Goal: Task Accomplishment & Management: Complete application form

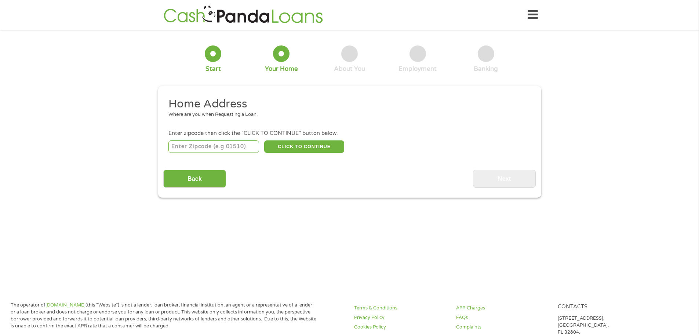
click at [223, 148] on input "number" at bounding box center [213, 146] width 91 height 12
type input "32607"
click at [323, 139] on div "32607 CLICK TO CONTINUE Please recheck your Zipcode, it seems to be Incorrect" at bounding box center [349, 146] width 362 height 15
click at [320, 145] on button "CLICK TO CONTINUE" at bounding box center [304, 146] width 80 height 12
type input "32607"
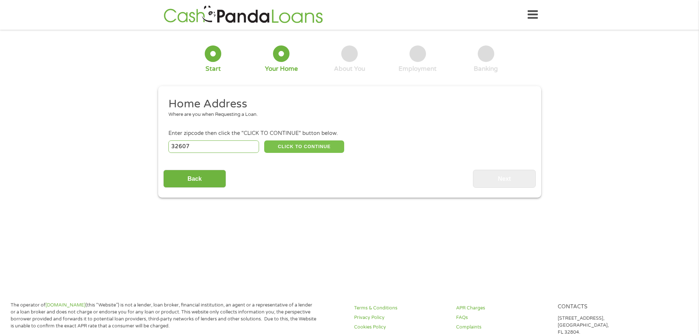
type input "[GEOGRAPHIC_DATA]"
select select "[US_STATE]"
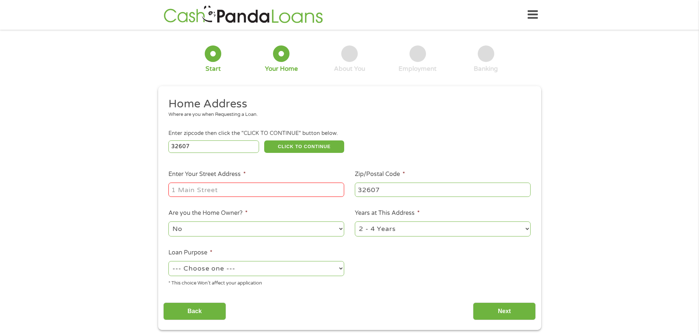
click at [218, 184] on input "Enter Your Street Address *" at bounding box center [256, 190] width 176 height 14
type input "[STREET_ADDRESS]"
select select "yes"
click at [483, 222] on select "1 Year or less 1 - 2 Years 2 - 4 Years Over 4 Years" at bounding box center [443, 228] width 176 height 15
select select "60months"
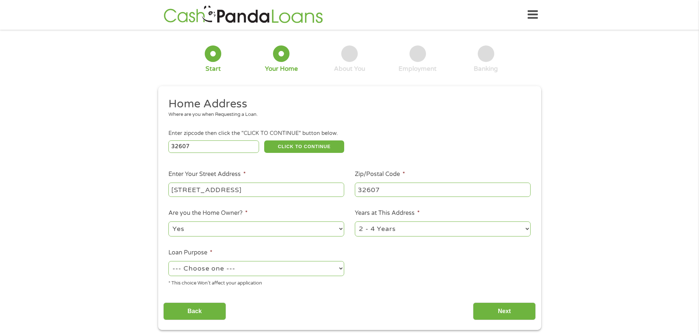
click at [355, 221] on select "1 Year or less 1 - 2 Years 2 - 4 Years Over 4 Years" at bounding box center [443, 228] width 176 height 15
click at [241, 267] on select "--- Choose one --- Pay Bills Debt Consolidation Home Improvement Major Purchase…" at bounding box center [256, 268] width 176 height 15
select select "shorttermcash"
click at [168, 261] on select "--- Choose one --- Pay Bills Debt Consolidation Home Improvement Major Purchase…" at bounding box center [256, 268] width 176 height 15
drag, startPoint x: 494, startPoint y: 320, endPoint x: 503, endPoint y: 267, distance: 53.5
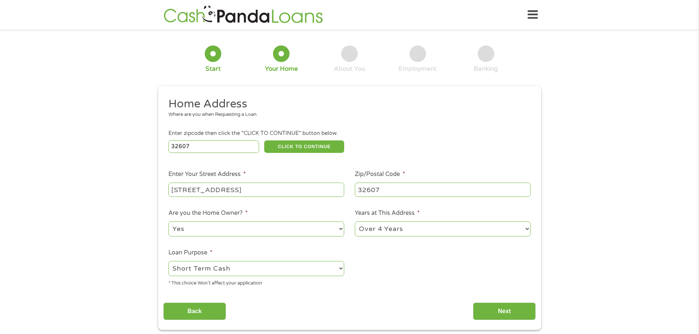
click at [494, 320] on input "Next" at bounding box center [504, 312] width 63 height 18
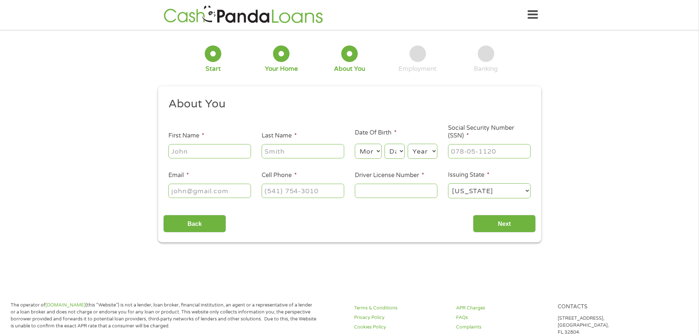
click at [219, 156] on input "First Name *" at bounding box center [209, 151] width 83 height 14
type input "[PERSON_NAME]"
type input "Major"
select select "9"
select select "21"
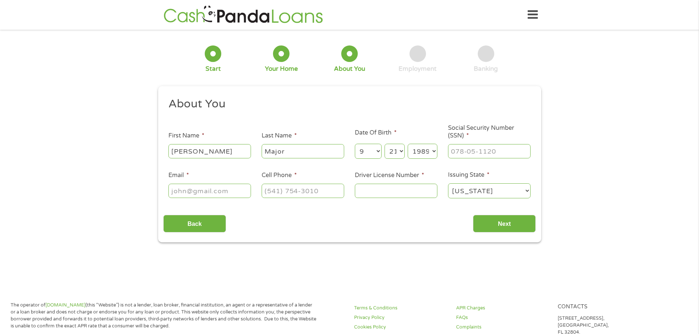
select select "1984"
type input "257-55-0154"
type input "[EMAIL_ADDRESS][DOMAIN_NAME]"
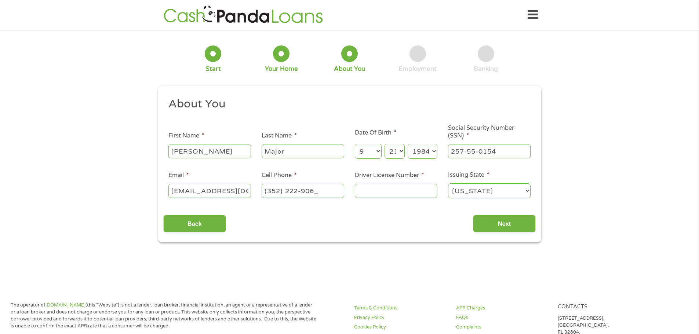
type input "[PHONE_NUMBER]"
type input "M260813848410"
click at [507, 222] on input "Next" at bounding box center [504, 224] width 63 height 18
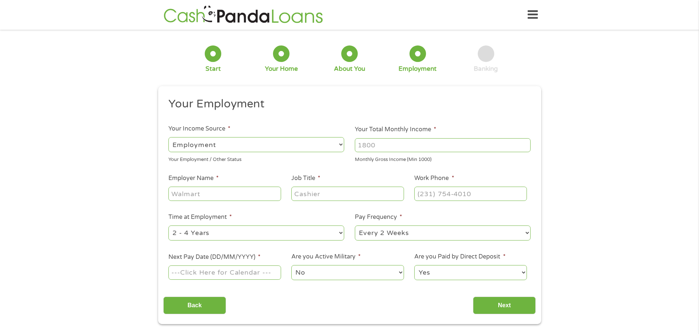
scroll to position [3, 3]
click at [391, 146] on input "Your Total Monthly Income *" at bounding box center [443, 145] width 176 height 14
type input "4500"
type input "Childrens Trust of [GEOGRAPHIC_DATA]"
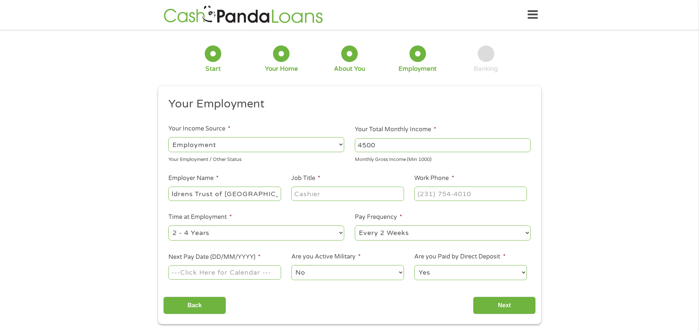
scroll to position [0, 0]
type input "Payroll specialist"
type input "[PHONE_NUMBER]"
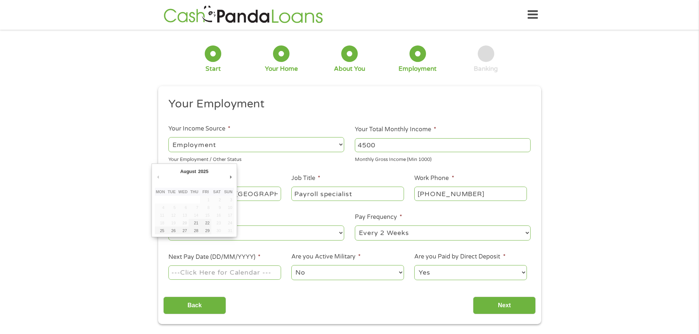
click at [265, 271] on input "Next Pay Date (DD/MM/YYYY) *" at bounding box center [224, 273] width 112 height 14
type input "[DATE]"
click at [491, 277] on select "Yes No" at bounding box center [470, 272] width 112 height 15
click at [491, 275] on select "Yes No" at bounding box center [470, 272] width 112 height 15
click at [514, 318] on div "This field is hidden when viewing the form gclid EAIaIQobChMIksOJ89-ZjwMVnEx_AB…" at bounding box center [349, 205] width 383 height 238
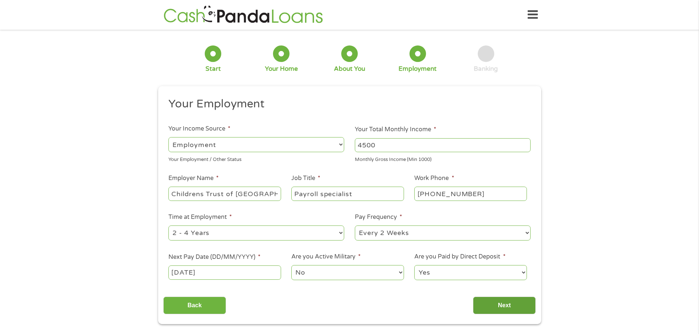
drag, startPoint x: 514, startPoint y: 308, endPoint x: 515, endPoint y: 299, distance: 9.2
click at [514, 308] on input "Next" at bounding box center [504, 306] width 63 height 18
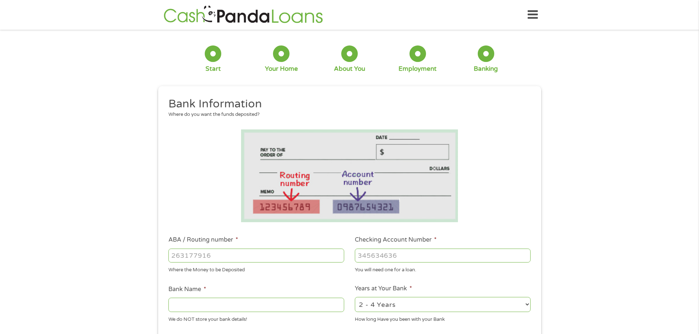
click at [225, 255] on input "ABA / Routing number *" at bounding box center [256, 256] width 176 height 14
type input "314074269"
type input "USAA FEDERAL SAVINGS BANK"
type input "314074269"
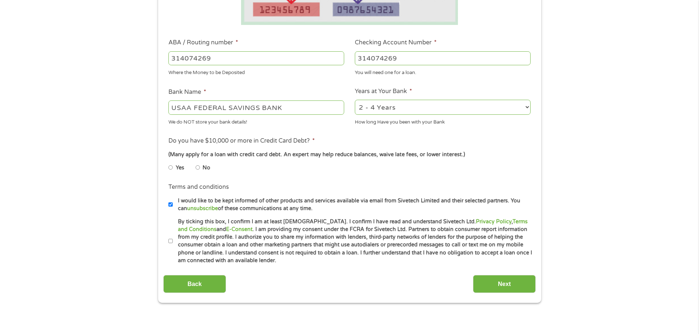
scroll to position [198, 0]
click at [197, 167] on input "No" at bounding box center [197, 167] width 4 height 12
radio input "true"
click at [502, 279] on input "Next" at bounding box center [504, 283] width 63 height 18
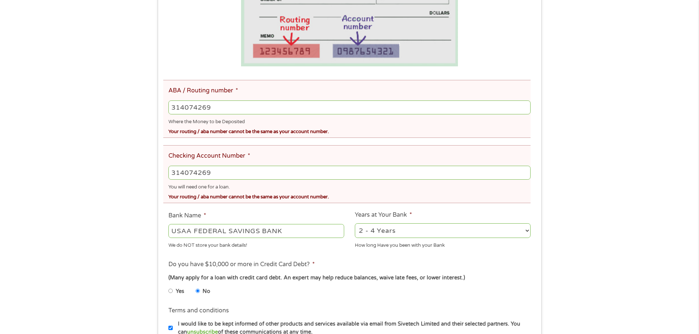
scroll to position [183, 0]
click at [232, 174] on input "314074269" at bounding box center [349, 172] width 362 height 14
click at [232, 173] on input "314074269" at bounding box center [349, 172] width 362 height 14
click at [226, 172] on input "314074269" at bounding box center [349, 172] width 362 height 14
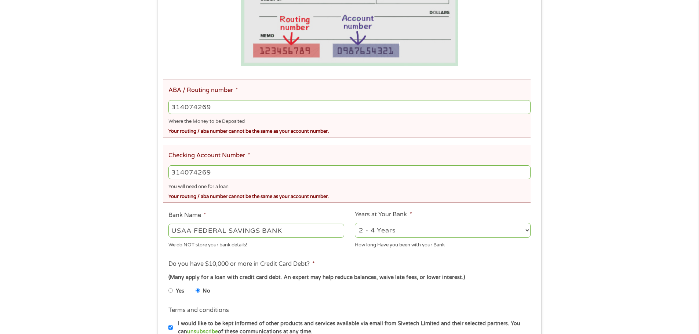
click at [226, 172] on input "314074269" at bounding box center [349, 172] width 362 height 14
type input "0345246608"
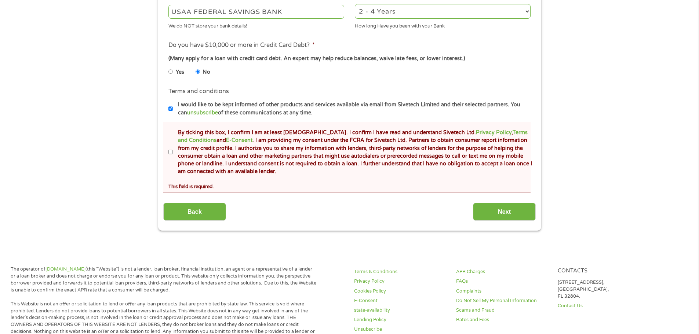
scroll to position [403, 0]
click at [503, 213] on input "Next" at bounding box center [504, 211] width 63 height 18
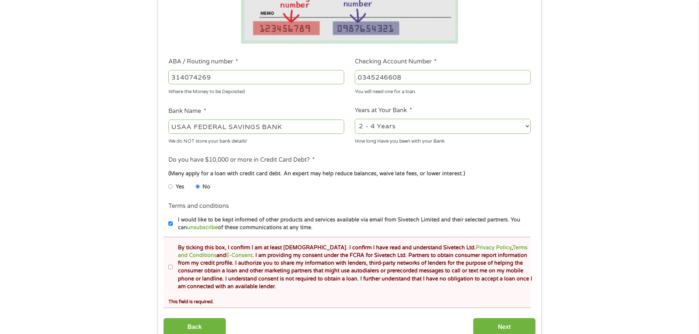
scroll to position [295, 0]
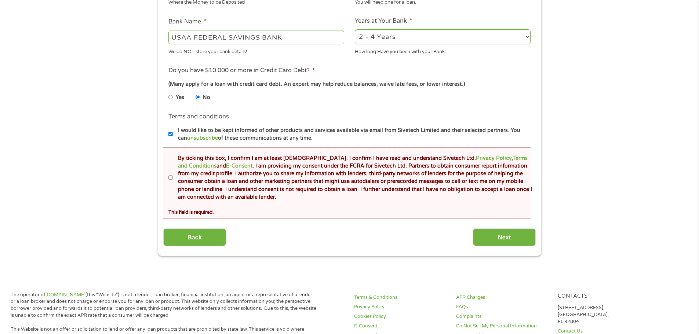
click at [171, 177] on input "By ticking this box, I confirm I am at least [DEMOGRAPHIC_DATA]. I confirm I ha…" at bounding box center [170, 178] width 4 height 12
checkbox input "true"
click at [524, 226] on div "Back Next" at bounding box center [349, 234] width 372 height 23
click at [524, 232] on input "Next" at bounding box center [504, 237] width 63 height 18
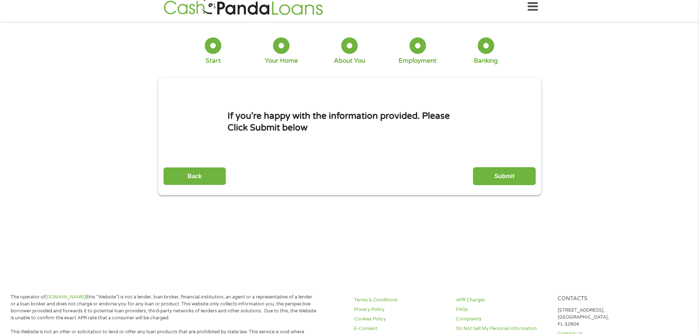
scroll to position [0, 0]
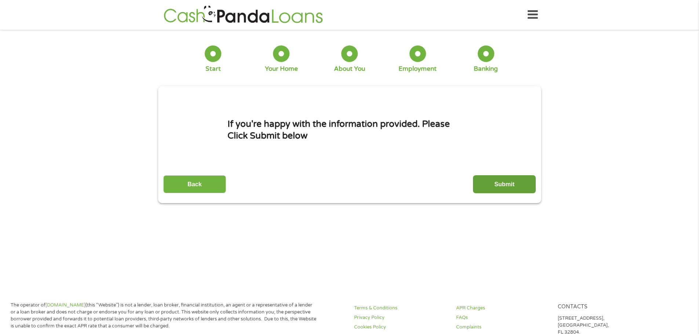
click at [507, 185] on input "Submit" at bounding box center [504, 184] width 63 height 18
